Goal: Task Accomplishment & Management: Manage account settings

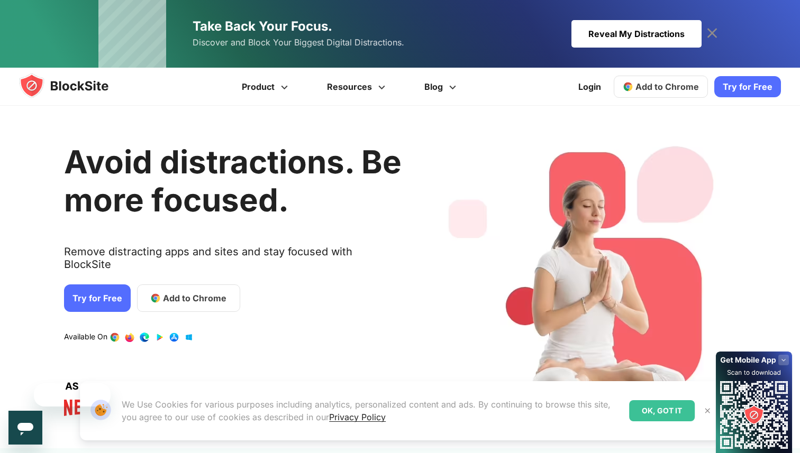
click at [592, 20] on link "Take Back Your Focus. Discover and Block Your Biggest Digital Distractions. Rev…" at bounding box center [399, 34] width 603 height 68
click at [585, 93] on link "Login" at bounding box center [589, 86] width 35 height 25
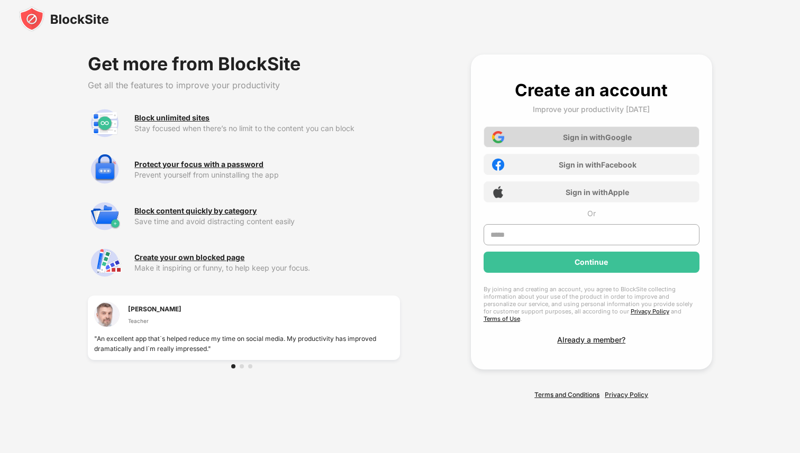
click at [565, 142] on div "Sign in with Google" at bounding box center [597, 137] width 69 height 9
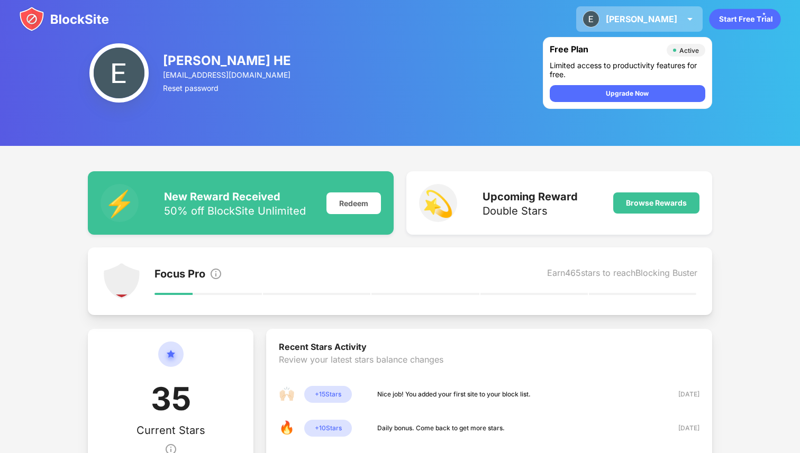
click at [668, 21] on div "[PERSON_NAME]" at bounding box center [641, 19] width 71 height 11
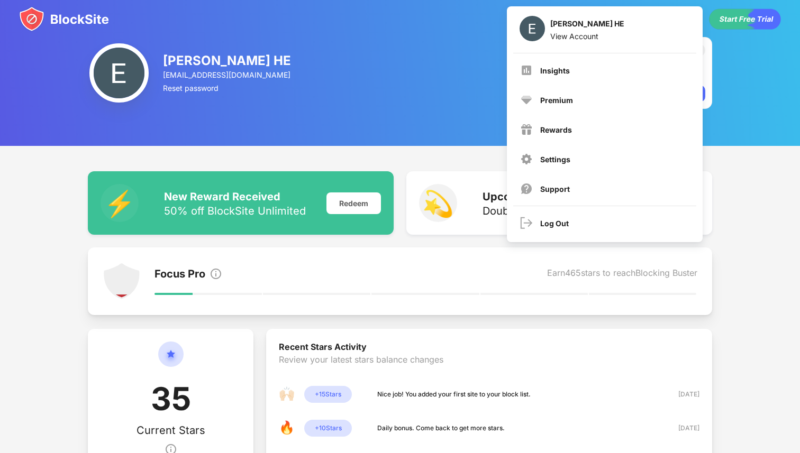
click at [179, 67] on div "[PERSON_NAME] HE" at bounding box center [228, 60] width 130 height 15
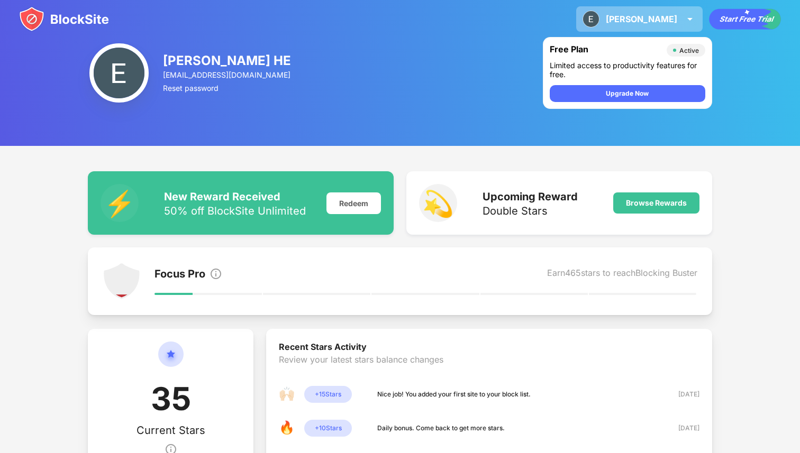
click at [665, 21] on div "[PERSON_NAME]" at bounding box center [641, 19] width 71 height 11
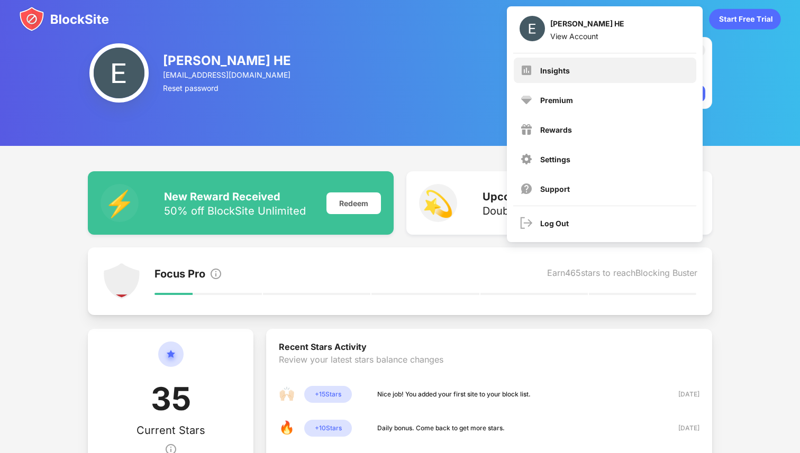
click at [536, 73] on div "Insights" at bounding box center [605, 70] width 182 height 25
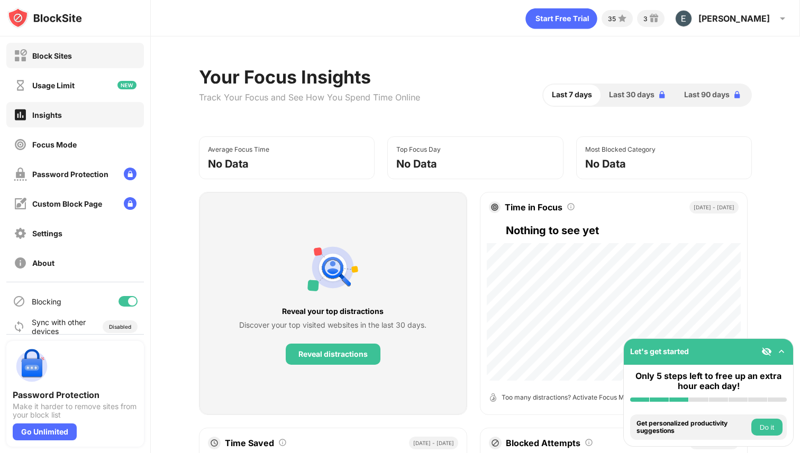
click at [80, 60] on div "Block Sites" at bounding box center [75, 55] width 138 height 25
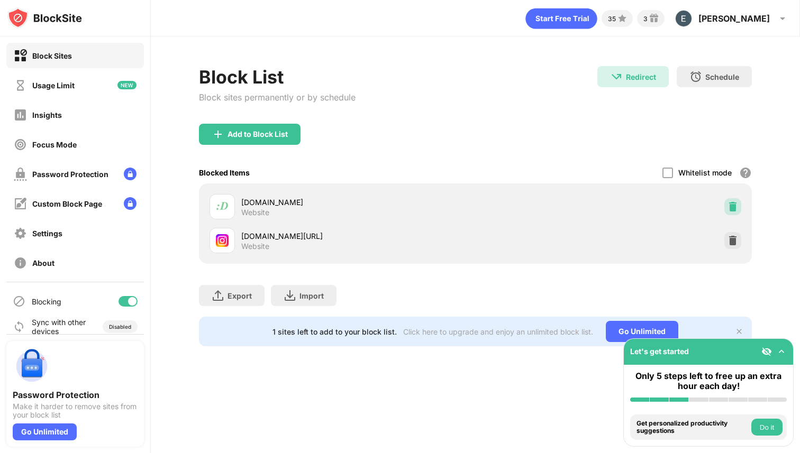
click at [736, 205] on img at bounding box center [732, 207] width 11 height 11
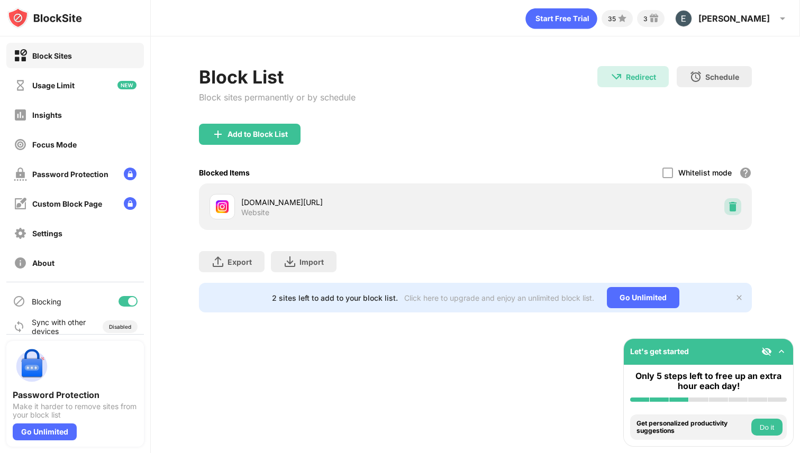
click at [736, 205] on img at bounding box center [732, 207] width 11 height 11
